Goal: Navigation & Orientation: Find specific page/section

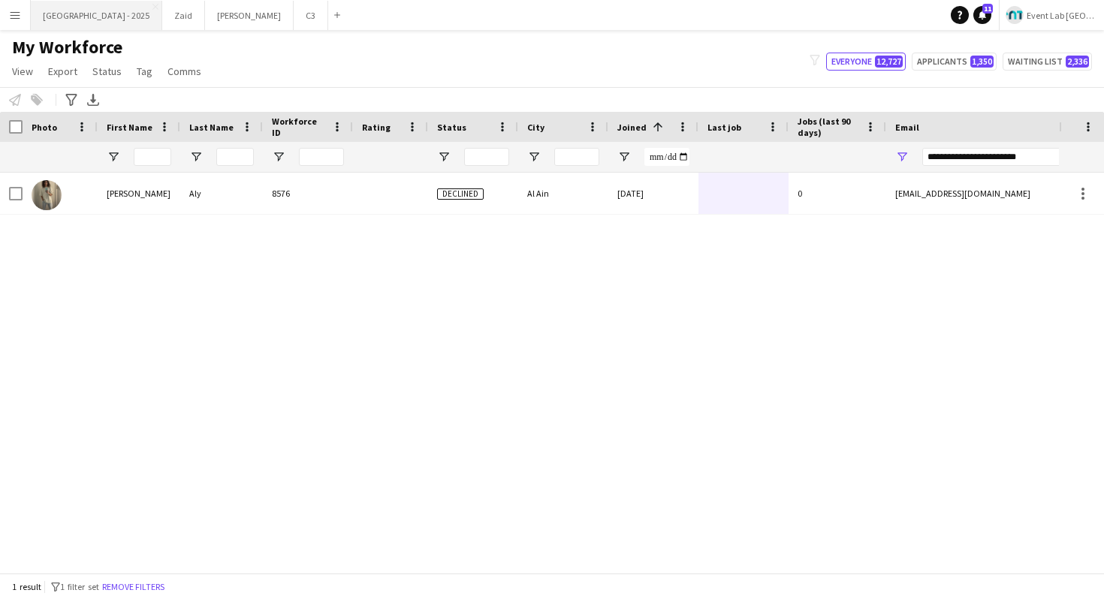
click at [35, 22] on button "[GEOGRAPHIC_DATA] - 2025 Close" at bounding box center [96, 15] width 131 height 29
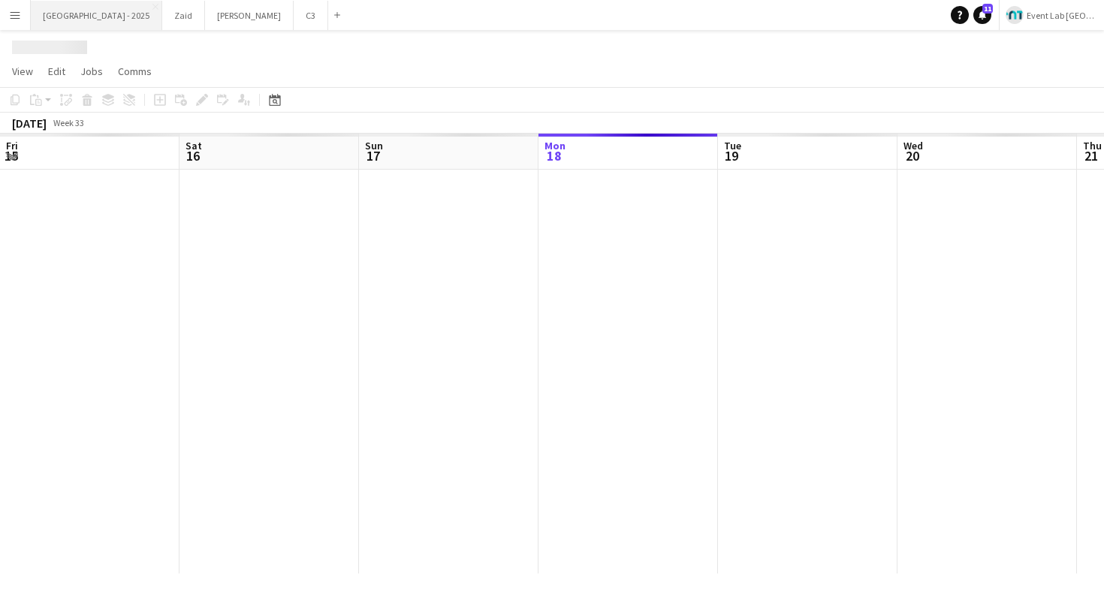
scroll to position [0, 359]
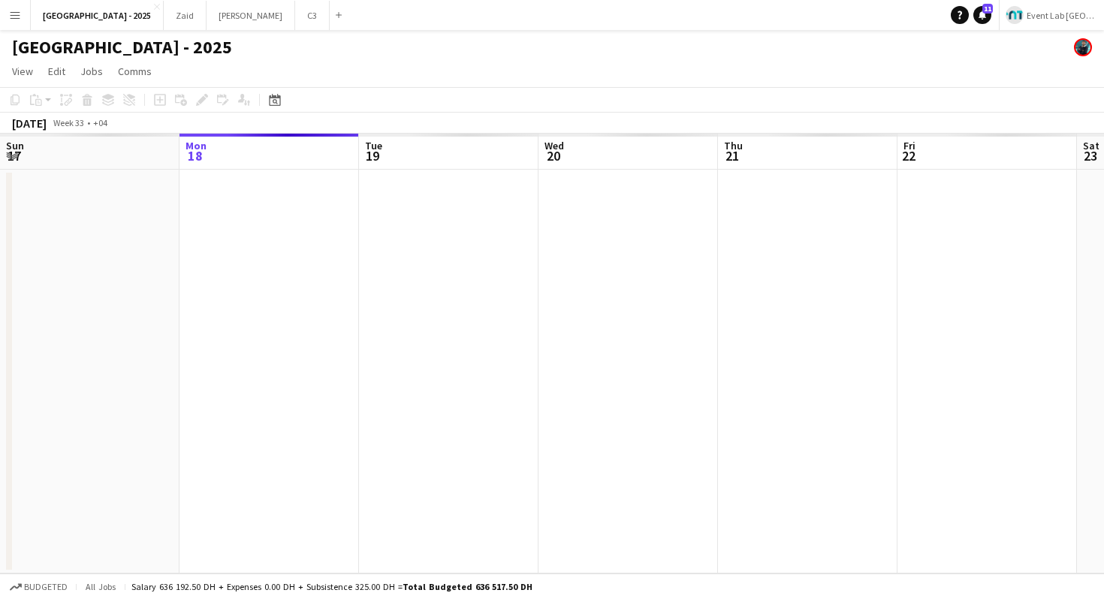
click at [29, 22] on button "Menu" at bounding box center [15, 15] width 30 height 30
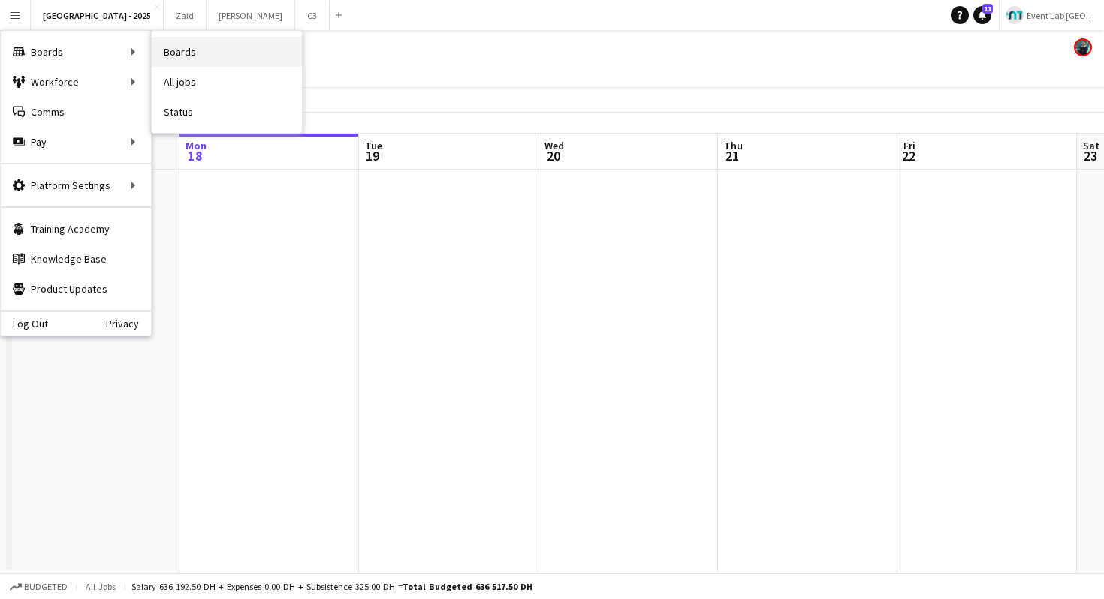
click at [177, 47] on link "Boards" at bounding box center [227, 52] width 150 height 30
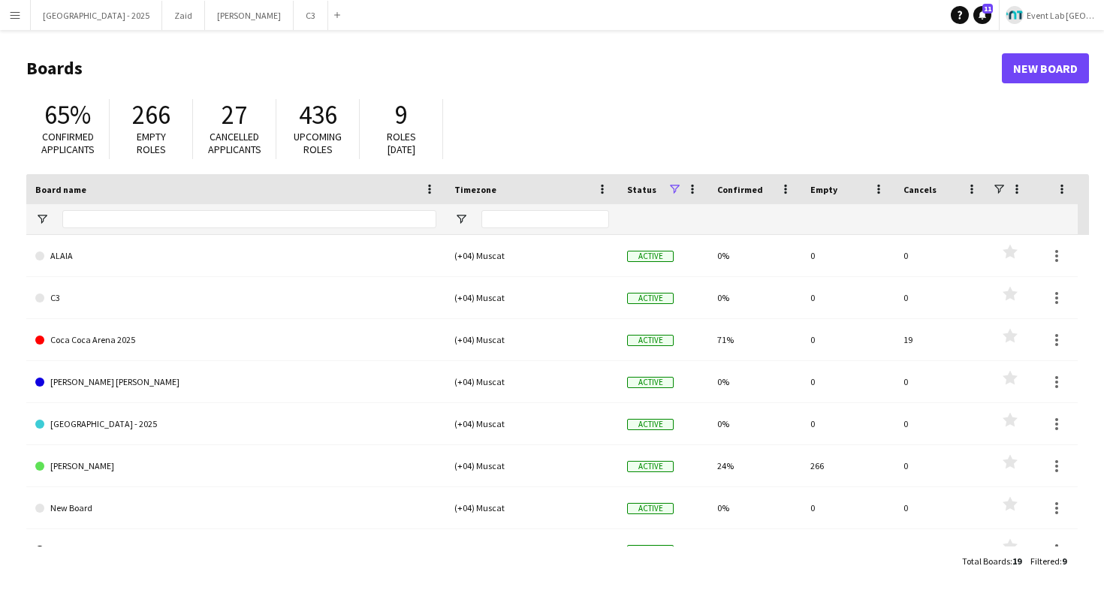
click at [545, 149] on div "65% Confirmed applicants 266 Empty roles 27 Cancelled applicants 436 Upcoming r…" at bounding box center [557, 133] width 1063 height 83
click at [17, 21] on button "Menu" at bounding box center [15, 15] width 30 height 30
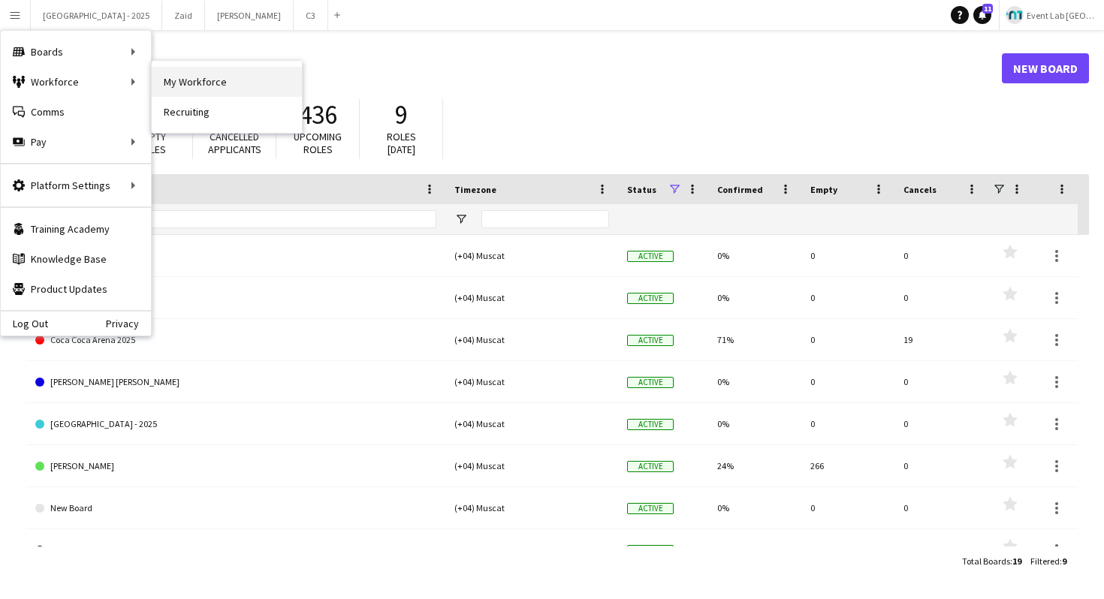
click at [176, 80] on link "My Workforce" at bounding box center [227, 82] width 150 height 30
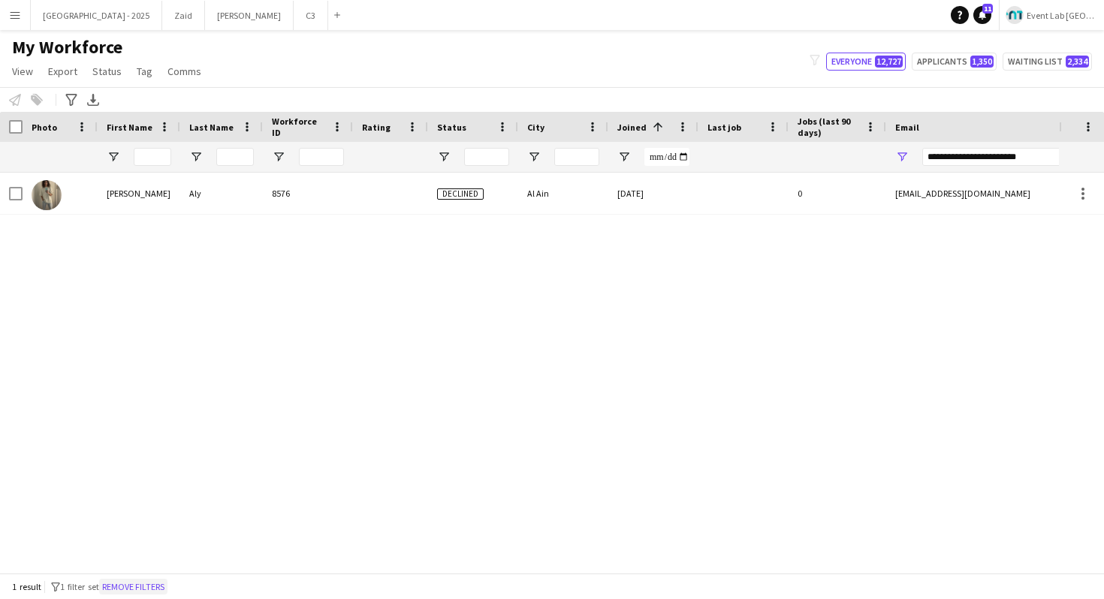
click at [143, 587] on button "Remove filters" at bounding box center [133, 587] width 68 height 17
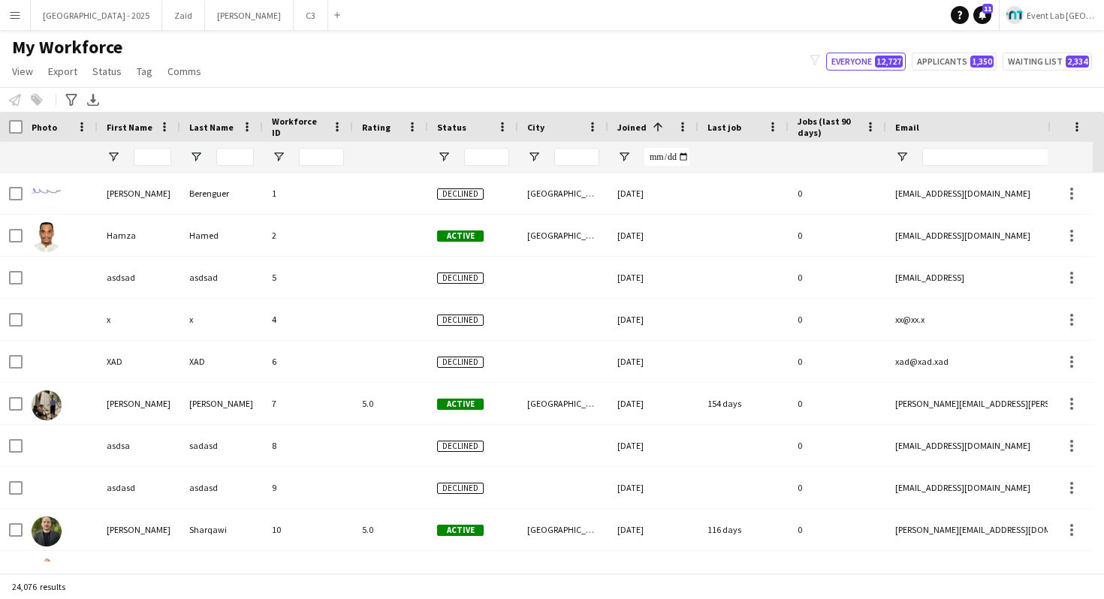
click at [17, 26] on button "Menu" at bounding box center [15, 15] width 30 height 30
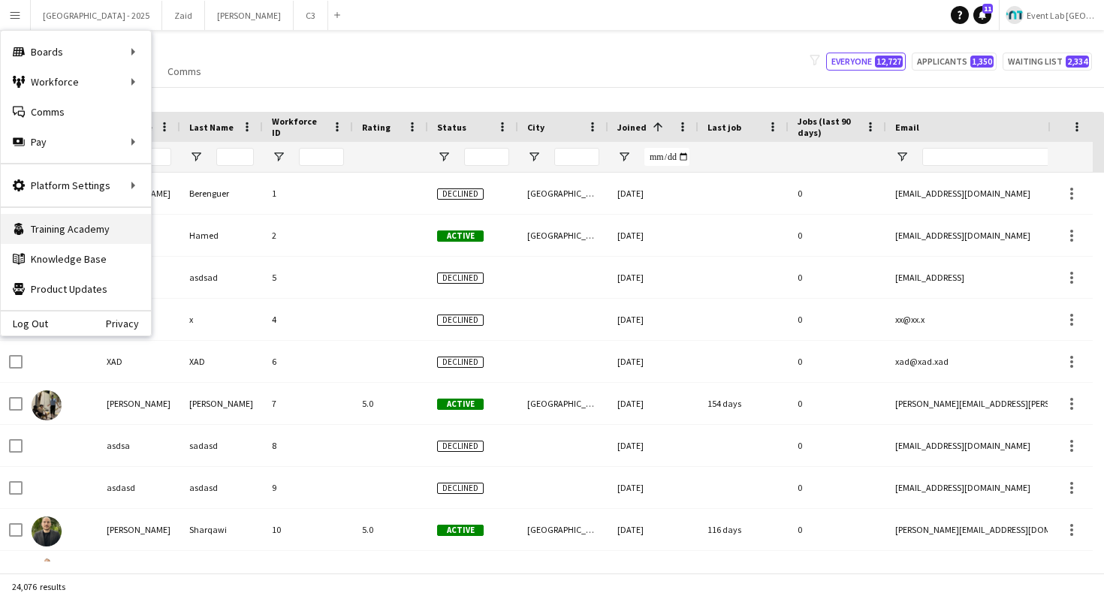
click at [78, 225] on link "Training Academy Training Academy" at bounding box center [76, 229] width 150 height 30
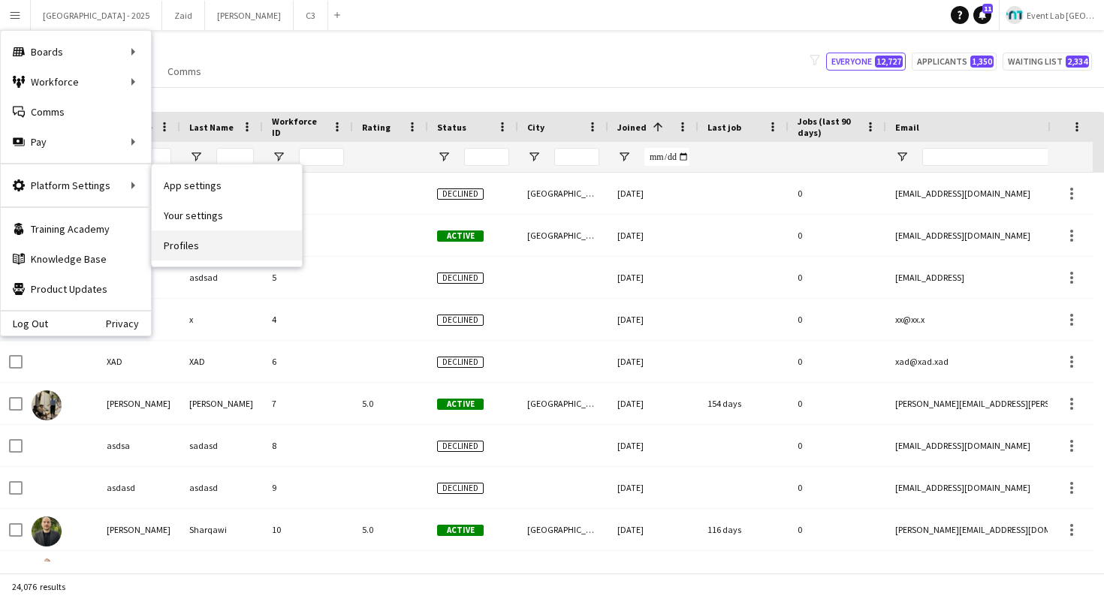
click at [181, 234] on link "Profiles" at bounding box center [227, 246] width 150 height 30
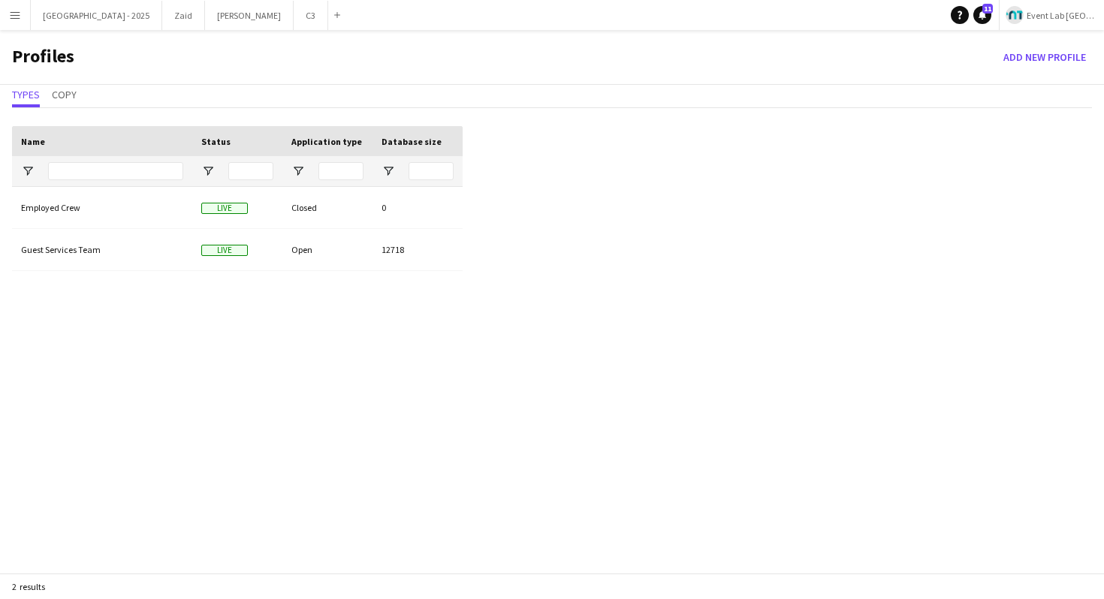
click at [16, 15] on app-icon "Menu" at bounding box center [15, 15] width 12 height 12
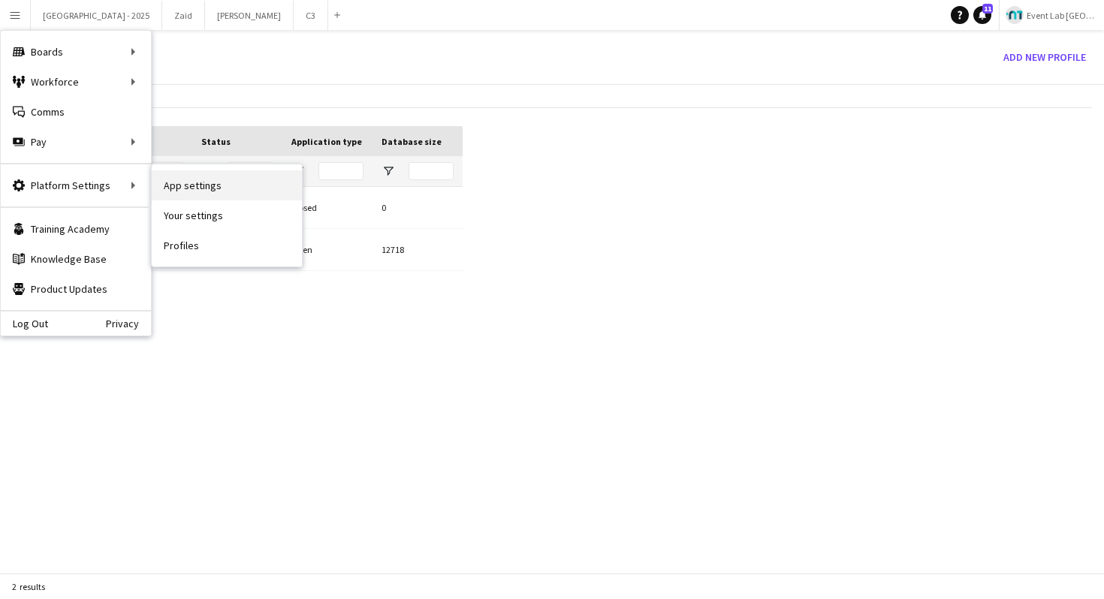
click at [204, 182] on link "App settings" at bounding box center [227, 185] width 150 height 30
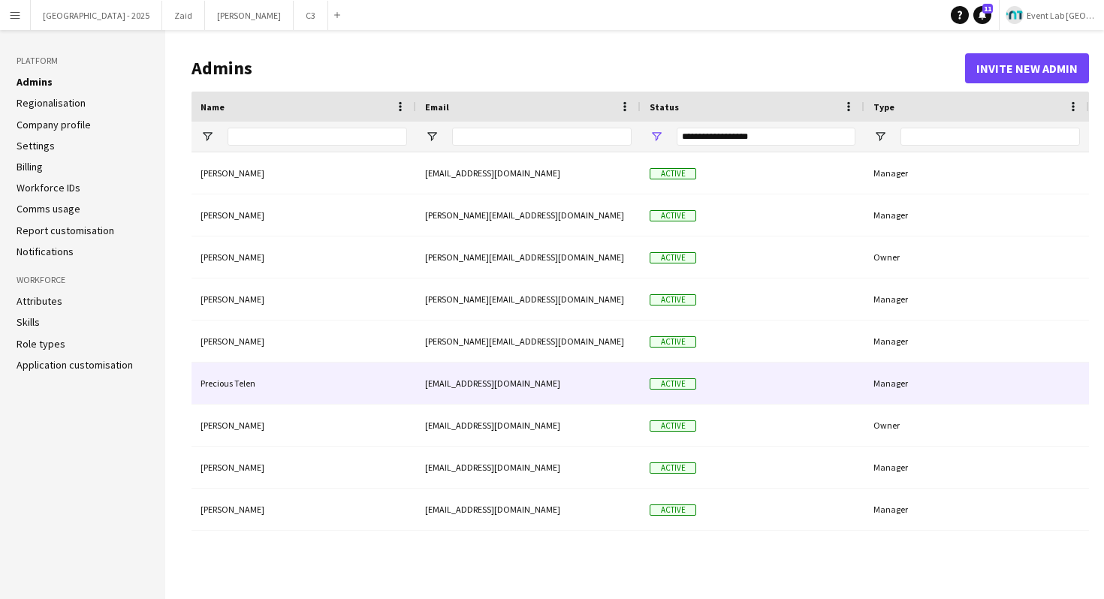
click at [328, 370] on div "Precious Telen" at bounding box center [304, 383] width 225 height 41
